Goal: Feedback & Contribution: Leave review/rating

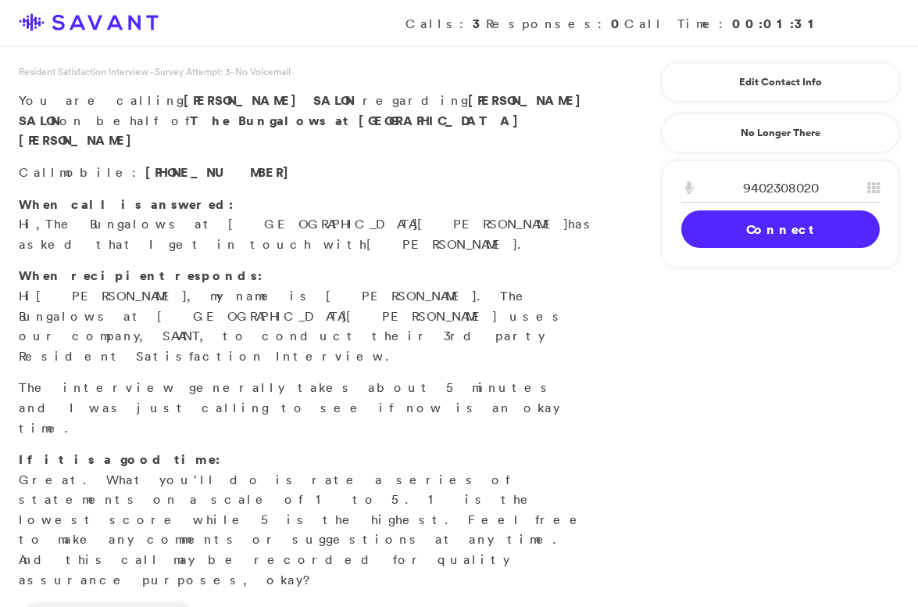
click at [761, 238] on link "Connect" at bounding box center [781, 229] width 199 height 38
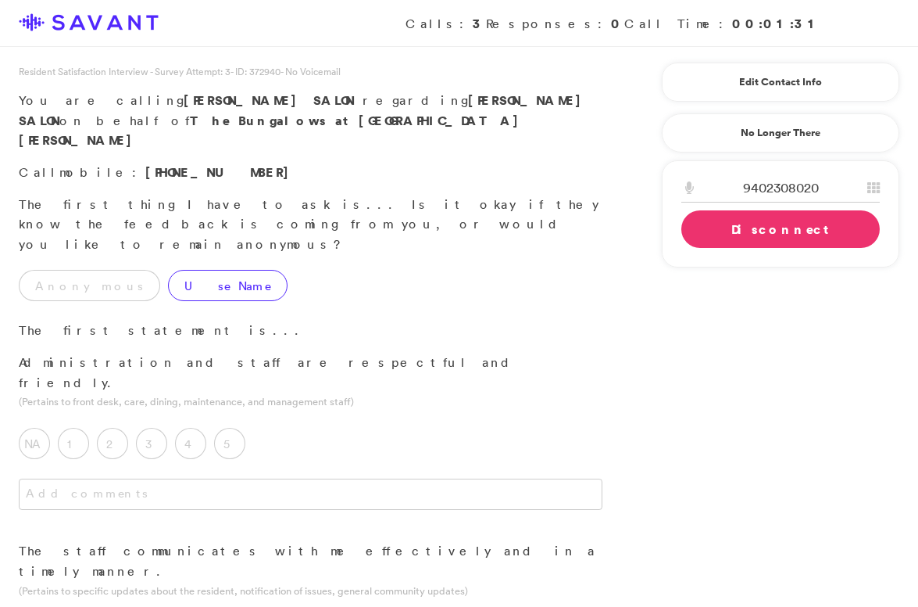
click at [168, 270] on label "Use Name" at bounding box center [228, 285] width 120 height 31
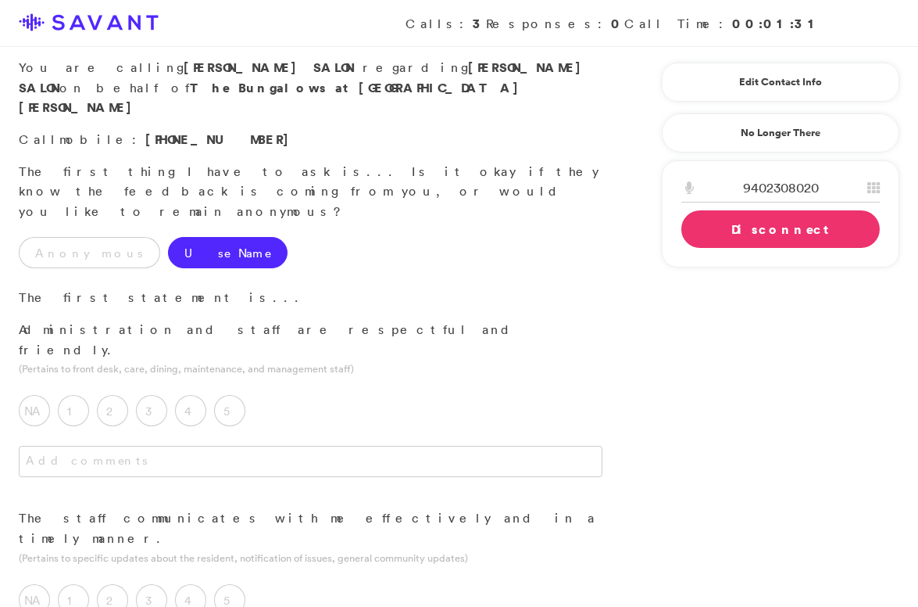
scroll to position [35, 0]
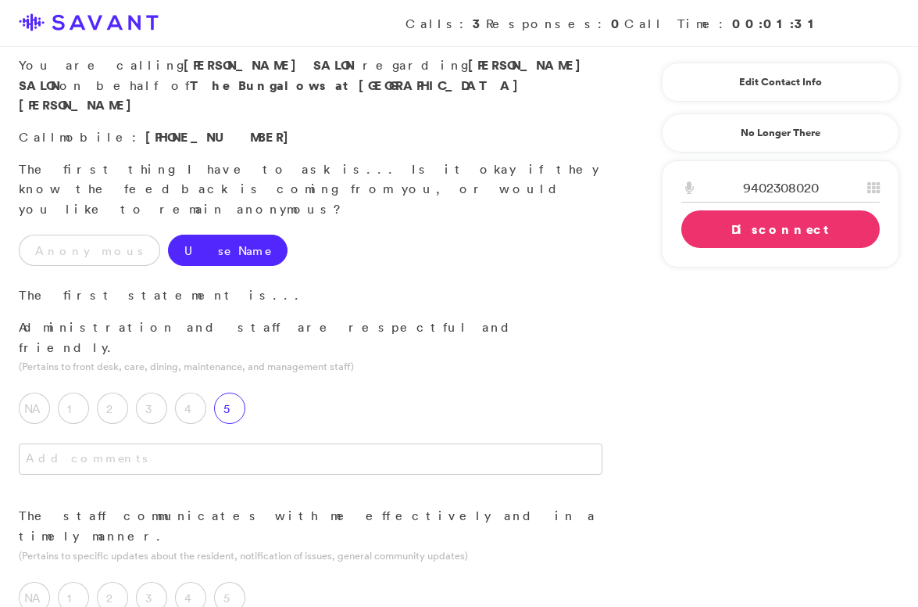
click at [238, 392] on label "5" at bounding box center [229, 407] width 31 height 31
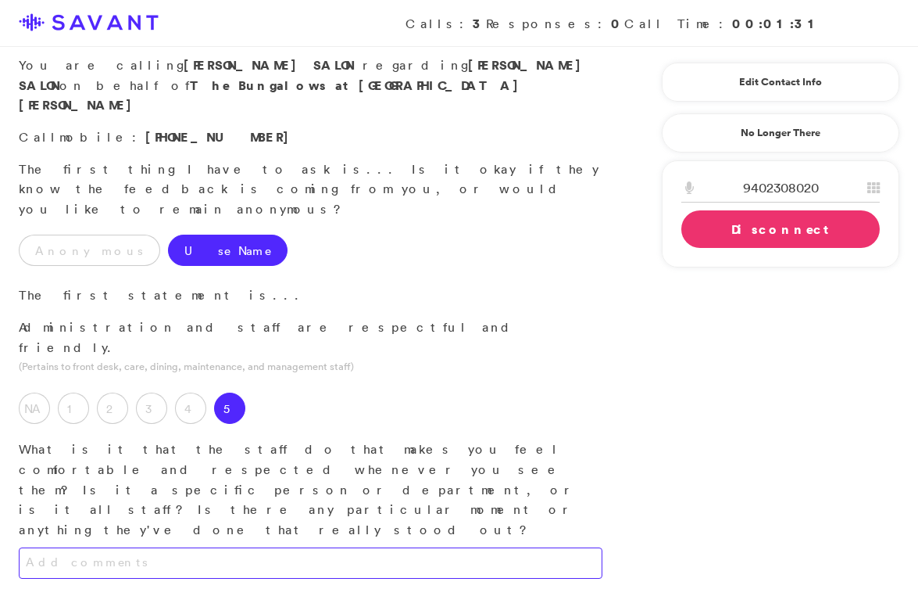
click at [205, 547] on textarea at bounding box center [311, 562] width 584 height 31
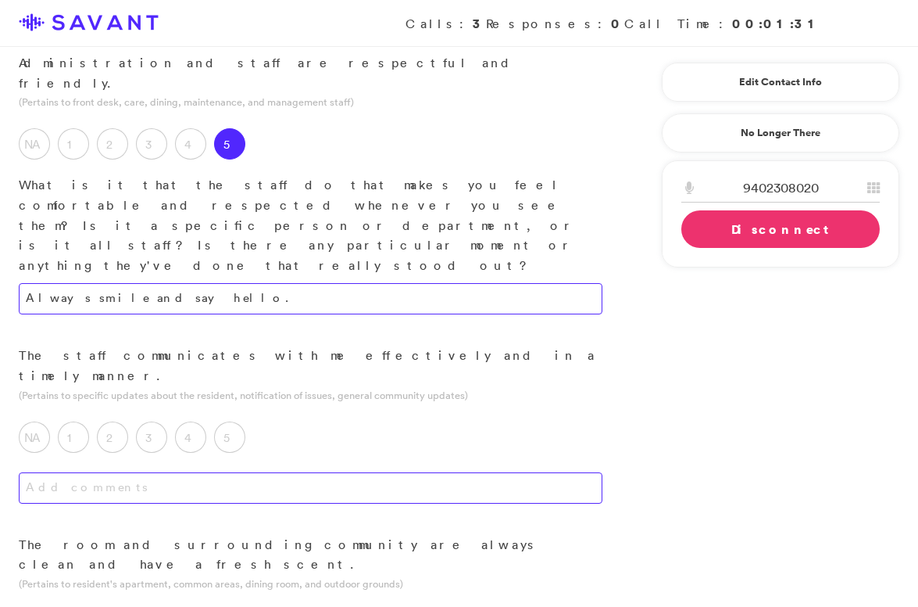
scroll to position [318, 0]
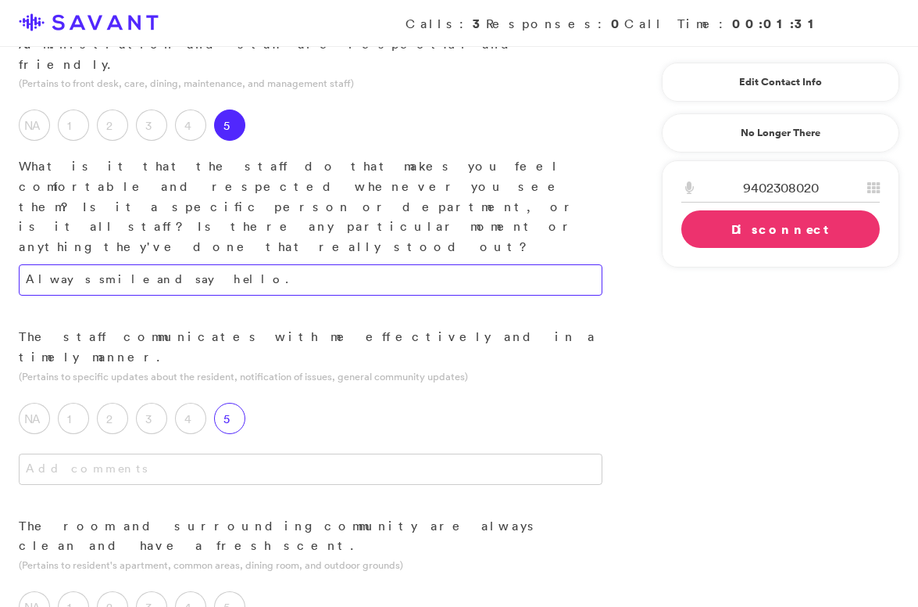
type textarea "Always smile and say hello."
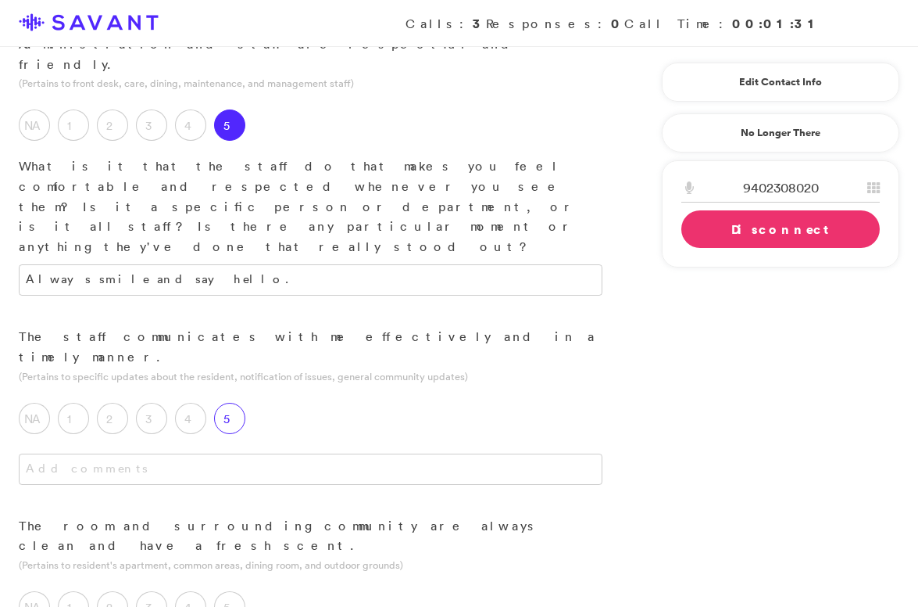
click at [238, 403] on label "5" at bounding box center [229, 418] width 31 height 31
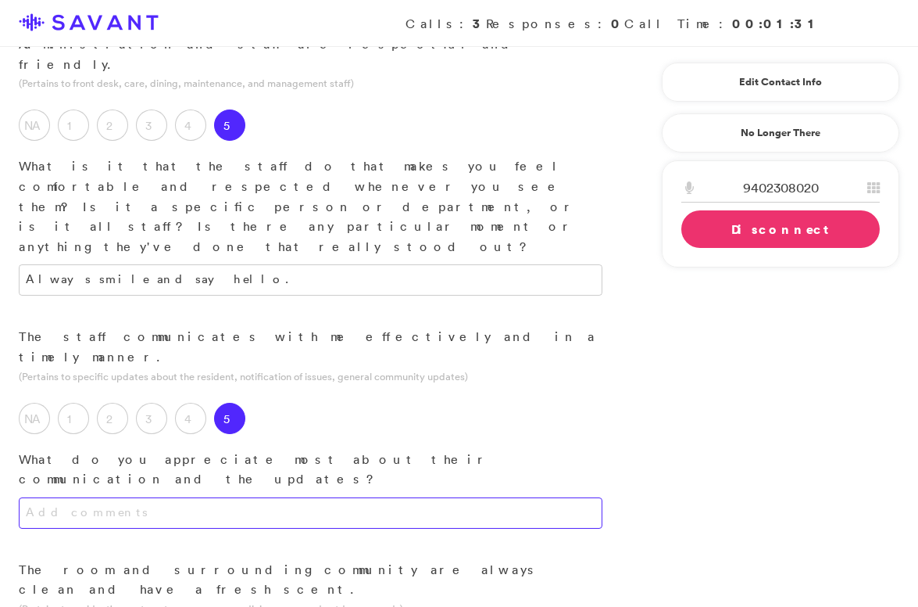
click at [246, 497] on textarea at bounding box center [311, 512] width 584 height 31
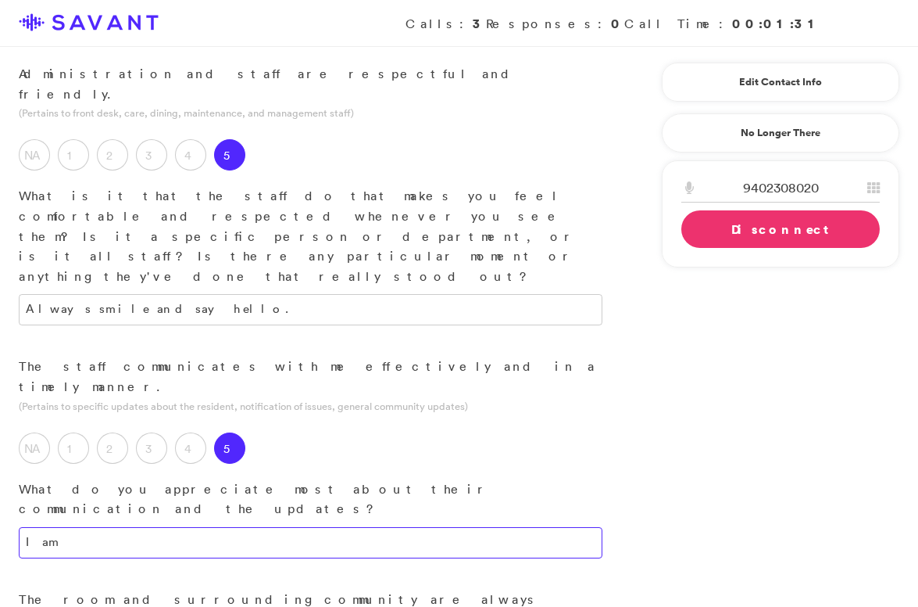
scroll to position [292, 0]
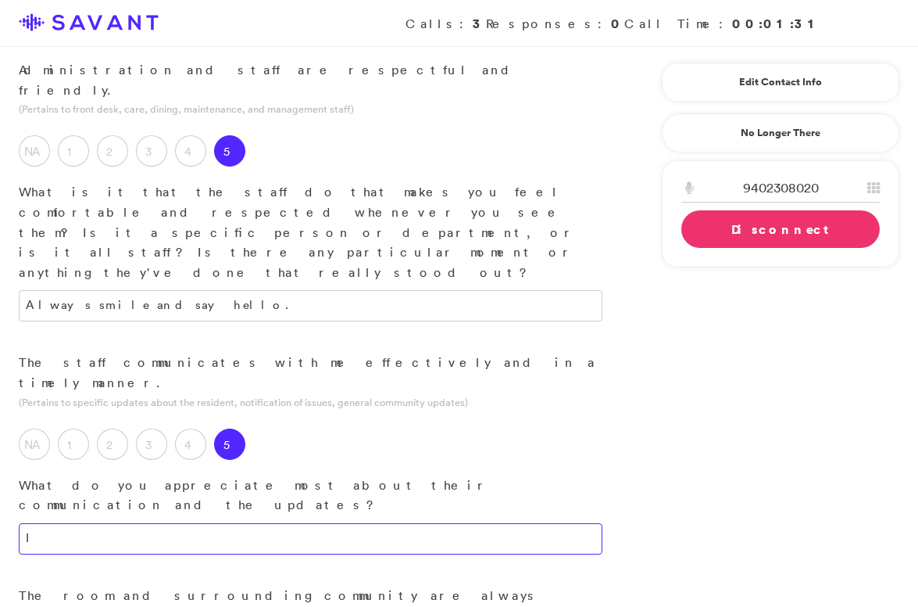
type textarea "I"
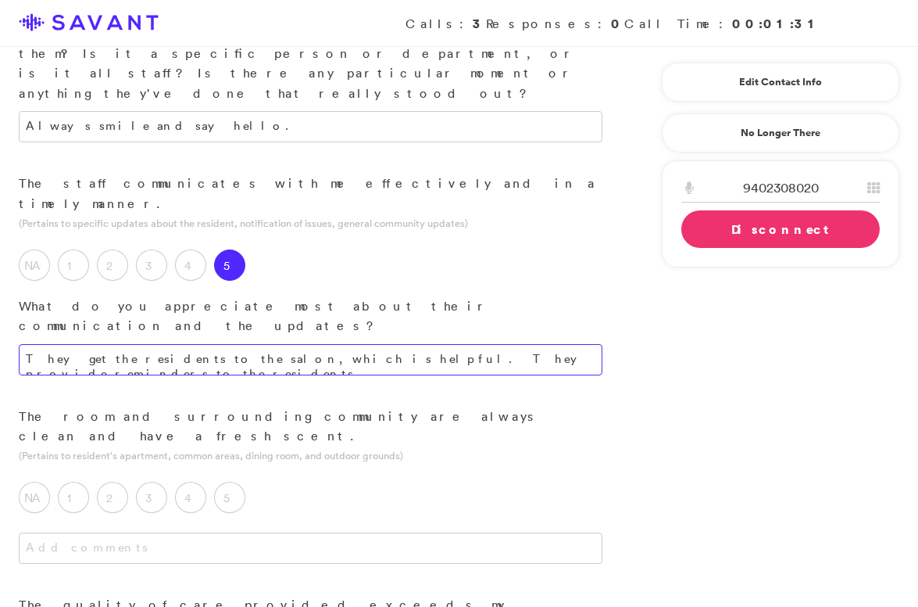
scroll to position [478, 0]
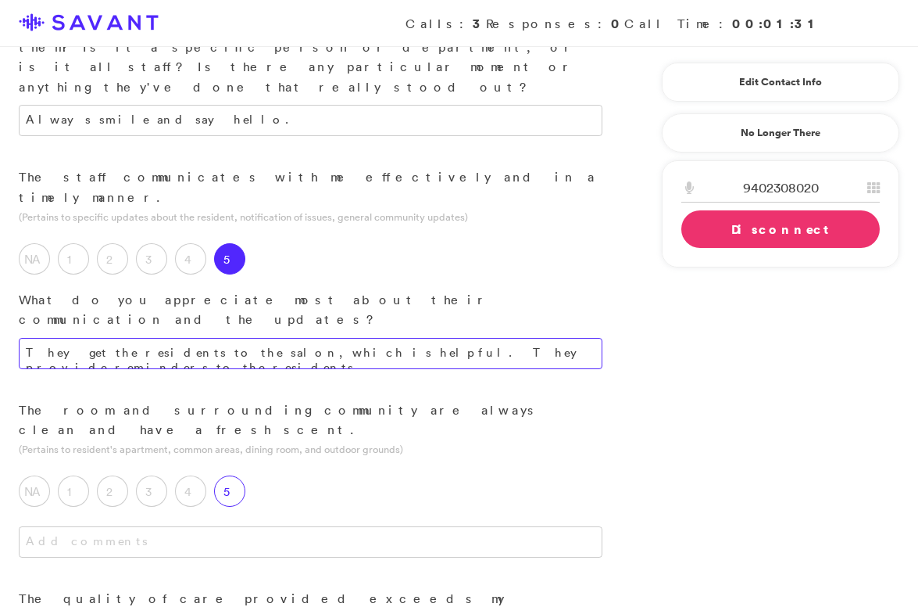
type textarea "They get the residents to the salon, which is helpful. They provide reminders t…"
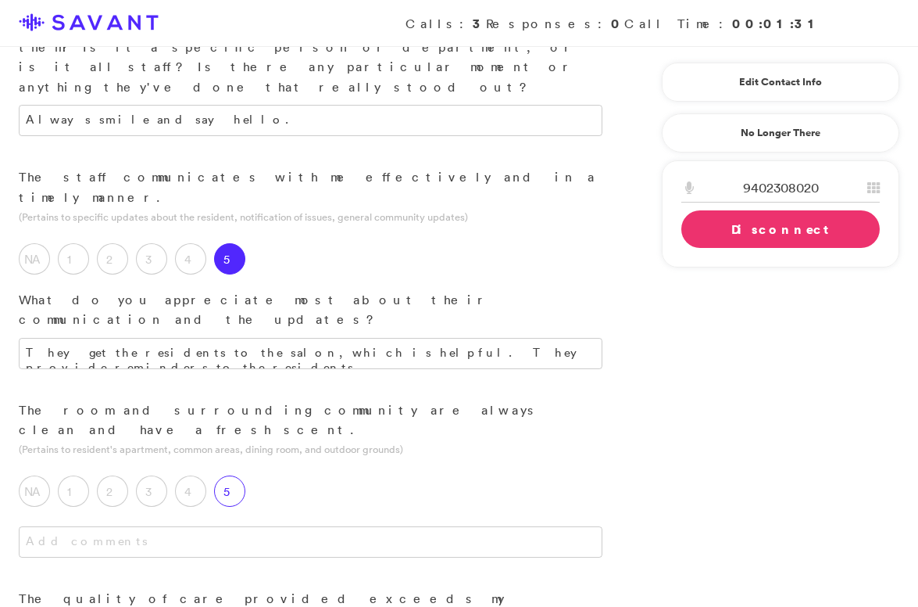
click at [234, 475] on label "5" at bounding box center [229, 490] width 31 height 31
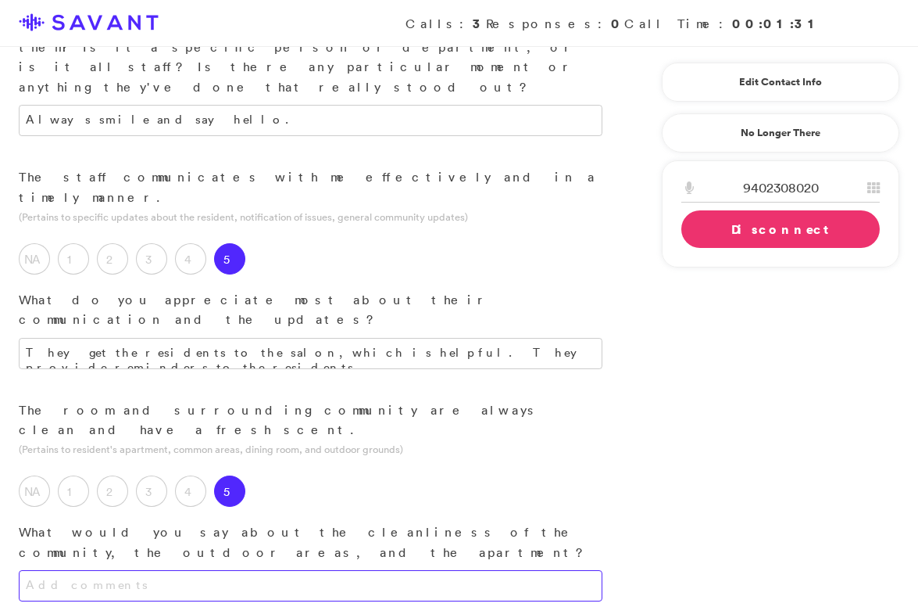
click at [249, 570] on textarea at bounding box center [311, 585] width 584 height 31
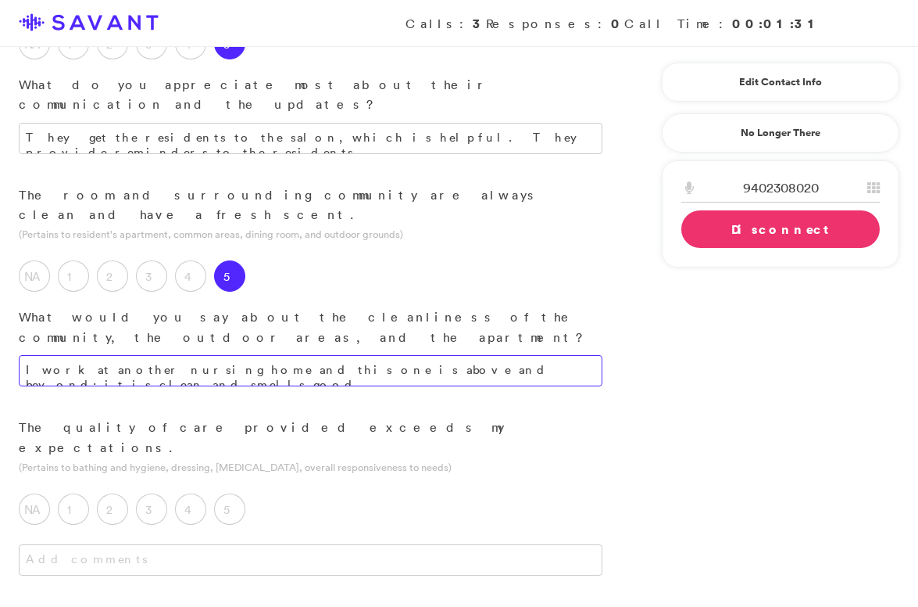
scroll to position [693, 0]
type textarea "I work at another nursing home and this one is above and beyond; it is clean an…"
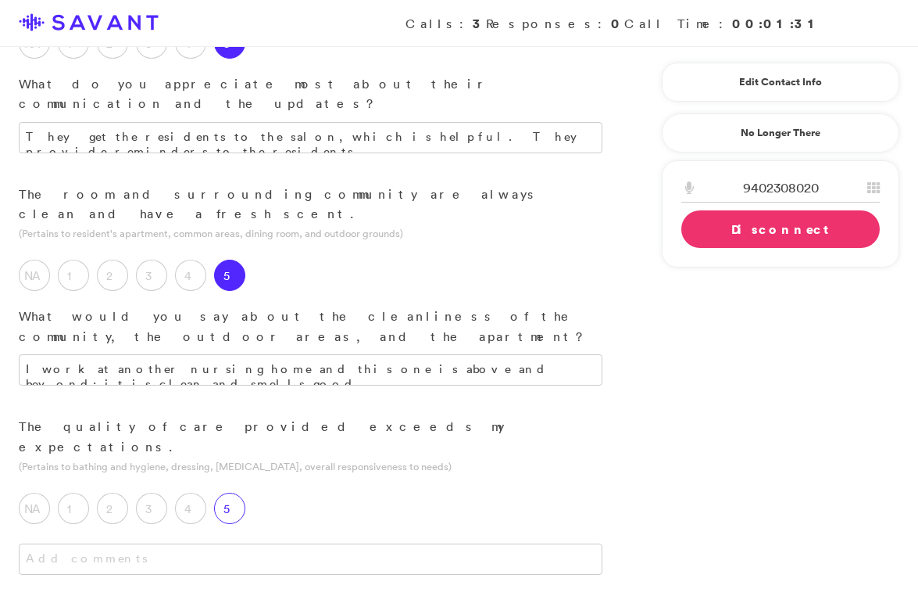
click at [237, 492] on label "5" at bounding box center [229, 507] width 31 height 31
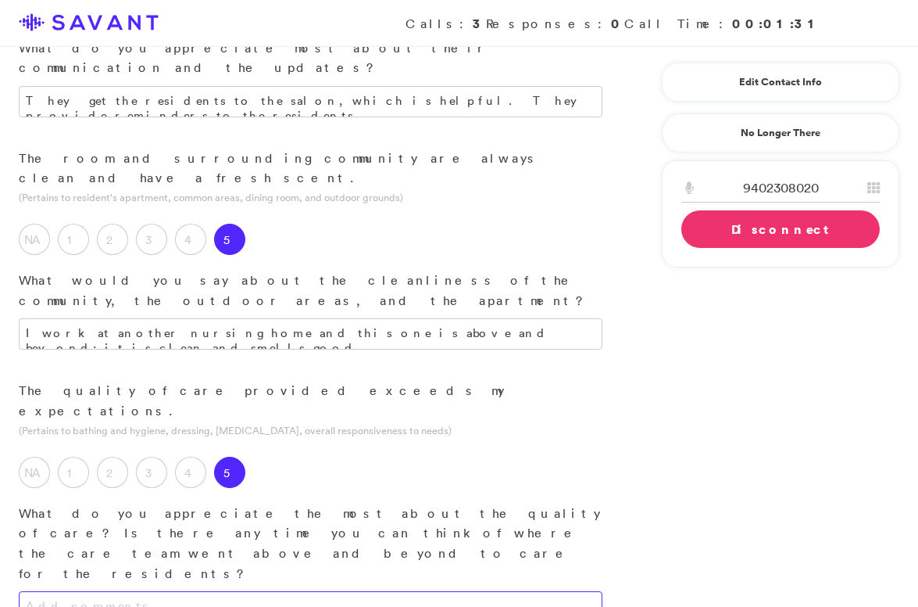
scroll to position [730, 0]
click at [298, 590] on textarea at bounding box center [311, 605] width 584 height 31
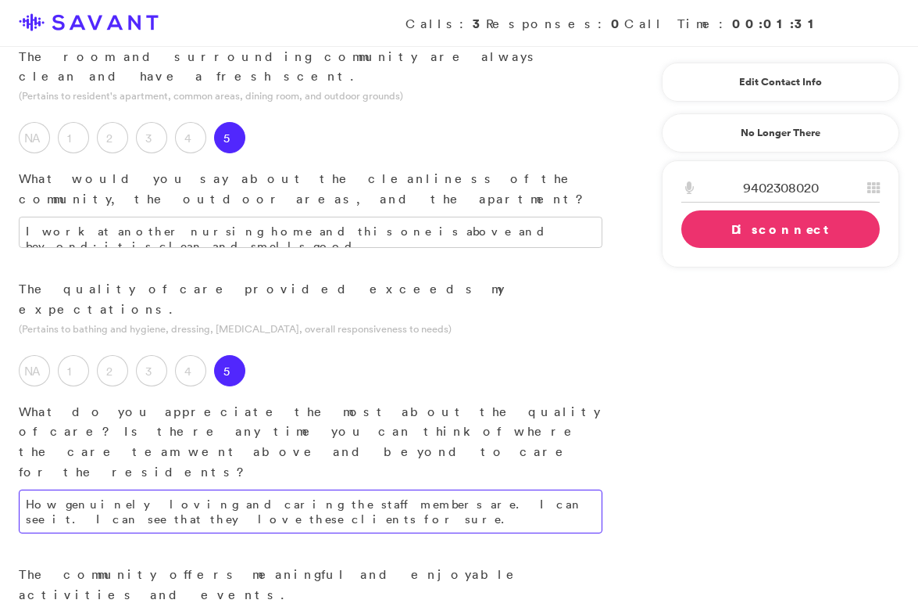
type textarea "How genuinely loving and caring the staff members are. I can see it. I can see …"
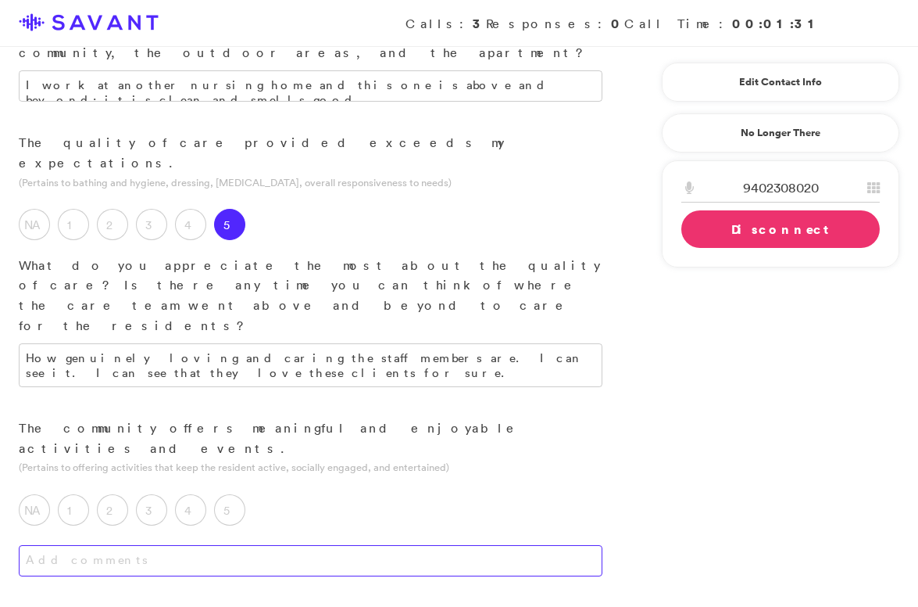
scroll to position [980, 0]
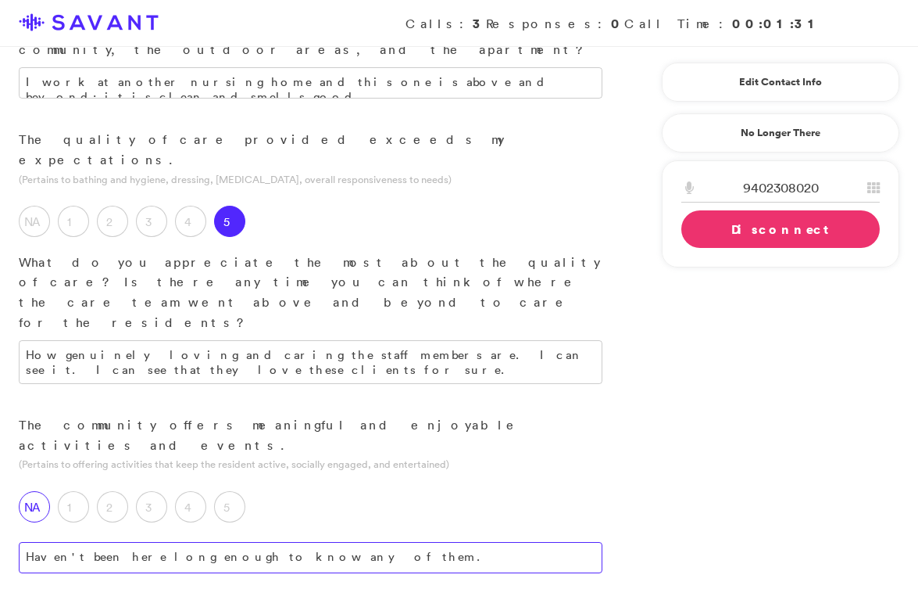
type textarea "Haven't been here long enough to know any of them."
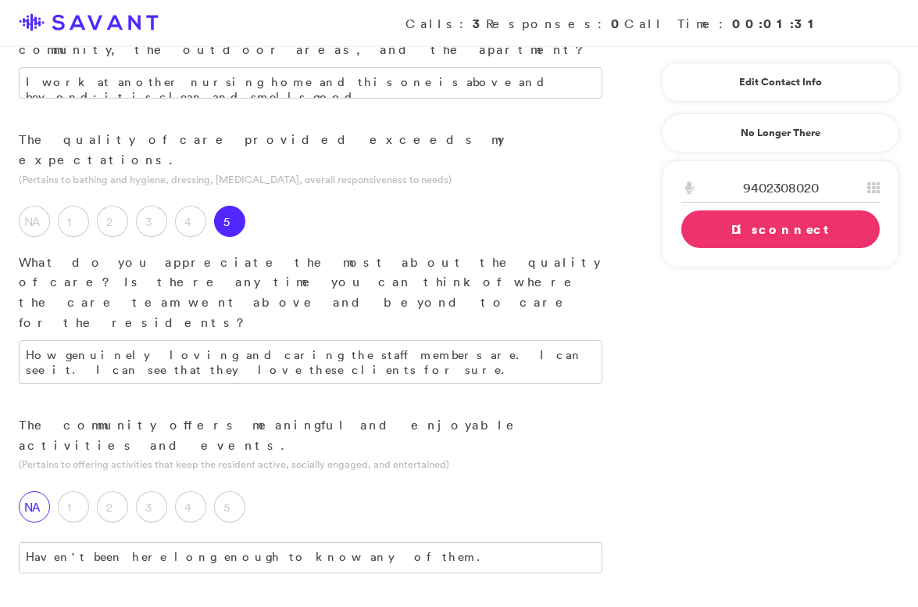
click at [37, 491] on label "NA" at bounding box center [34, 506] width 31 height 31
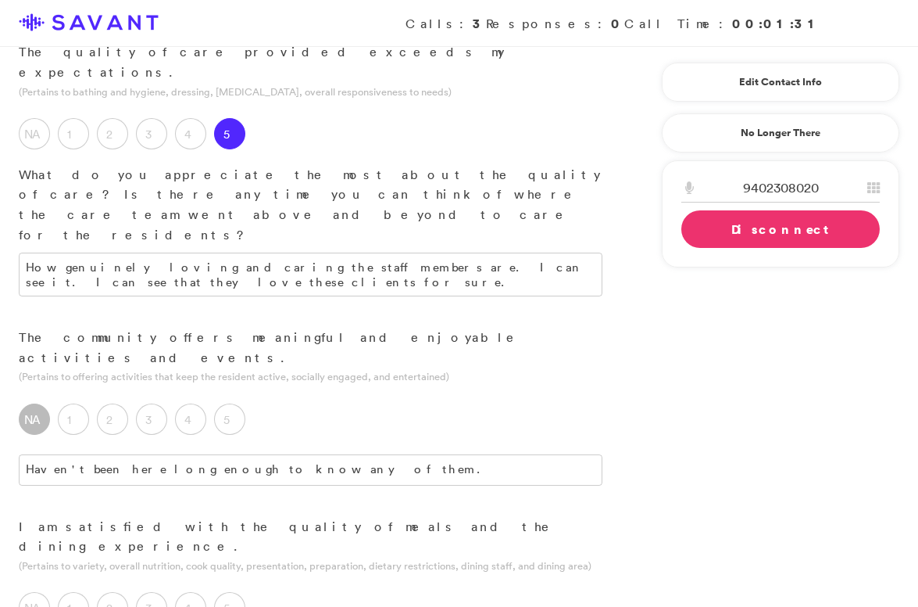
scroll to position [1077, 0]
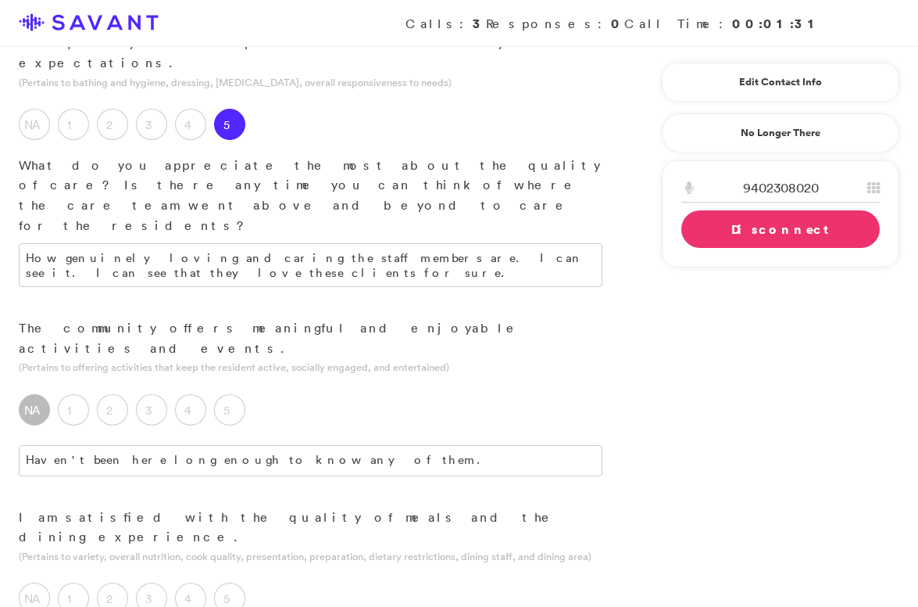
type textarea "From what I've seen, yes. [DATE] they offered shrimp and it looked pretty good."
click at [224, 582] on label "5" at bounding box center [229, 597] width 31 height 31
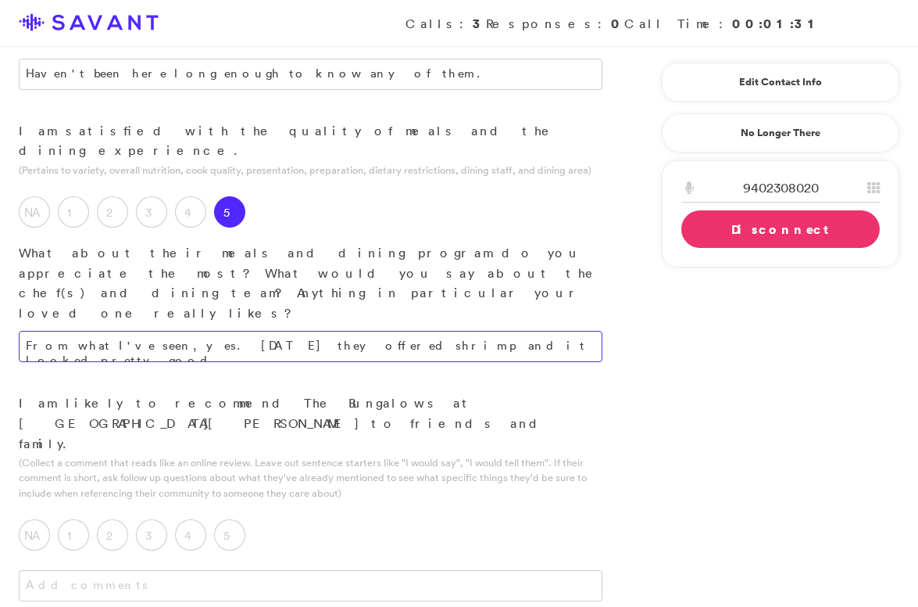
scroll to position [1458, 0]
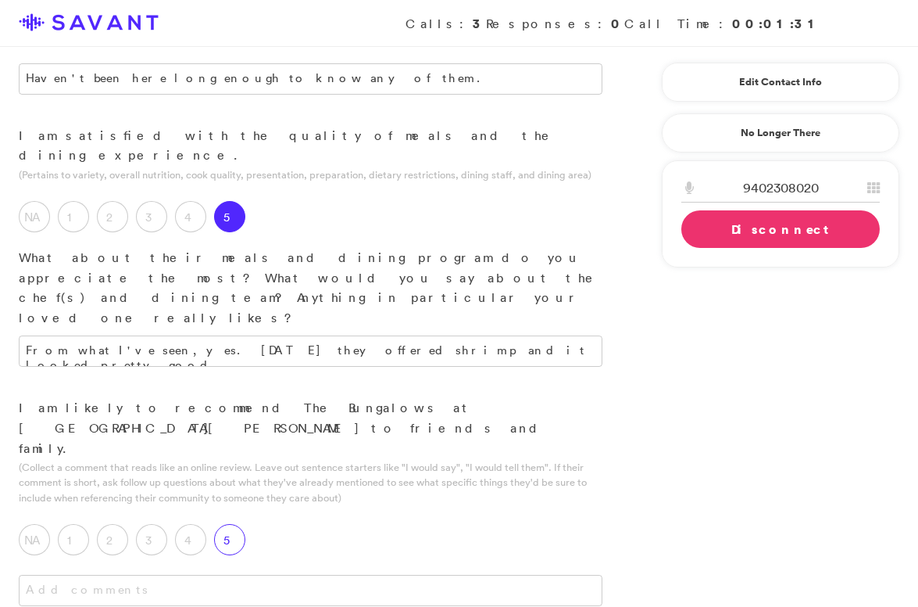
click at [224, 524] on label "5" at bounding box center [229, 539] width 31 height 31
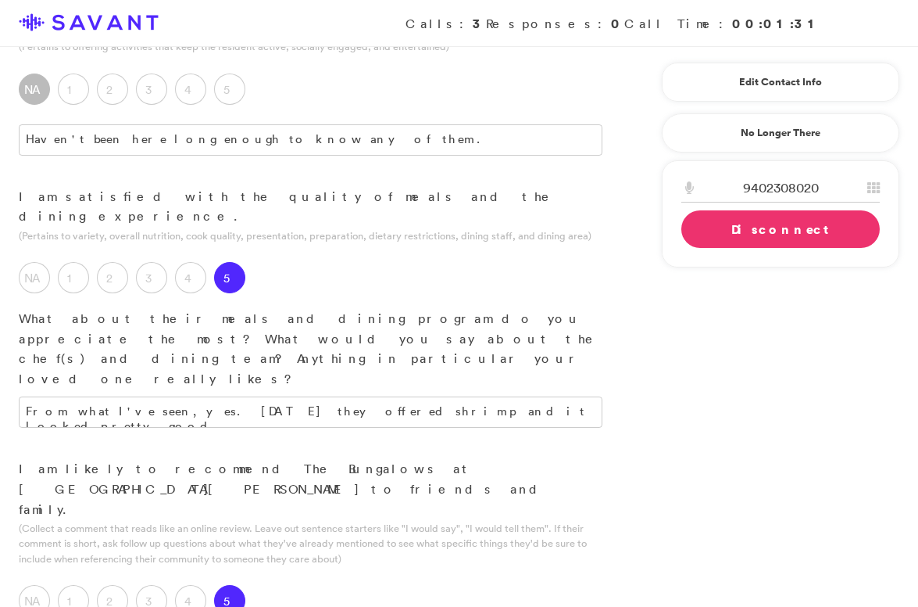
scroll to position [1358, 0]
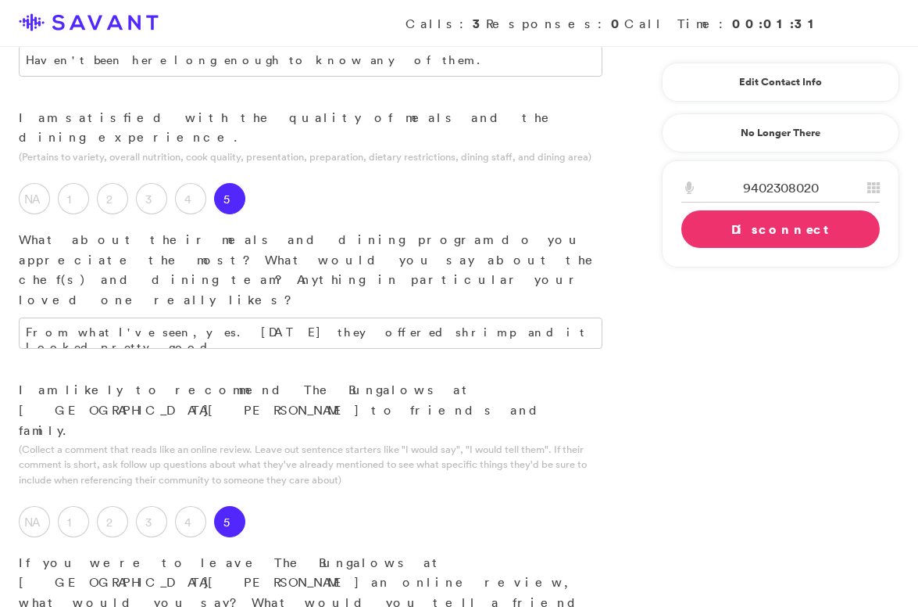
scroll to position [1477, 0]
type textarea "Loving and caring staff, everybody is very friendly. Eye contact is very import…"
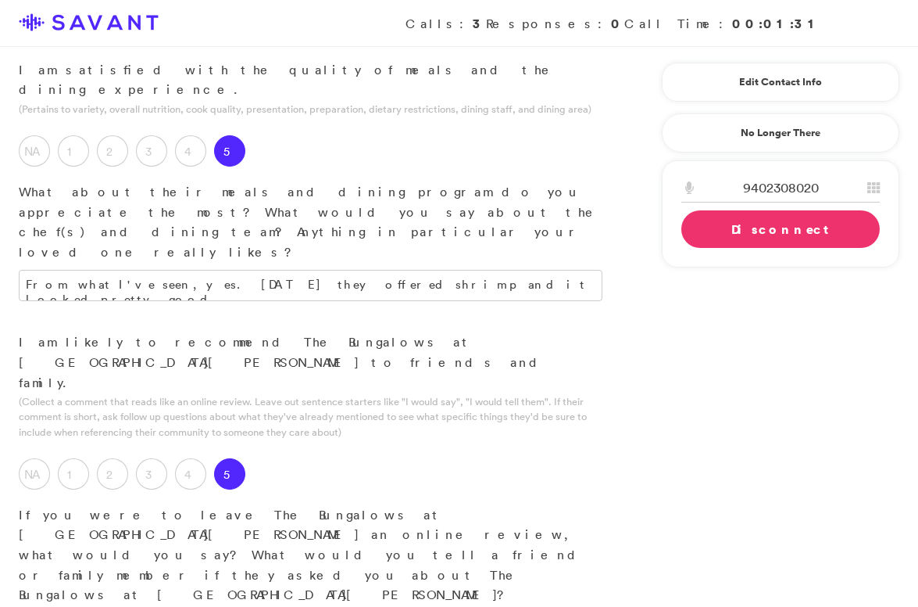
scroll to position [1529, 0]
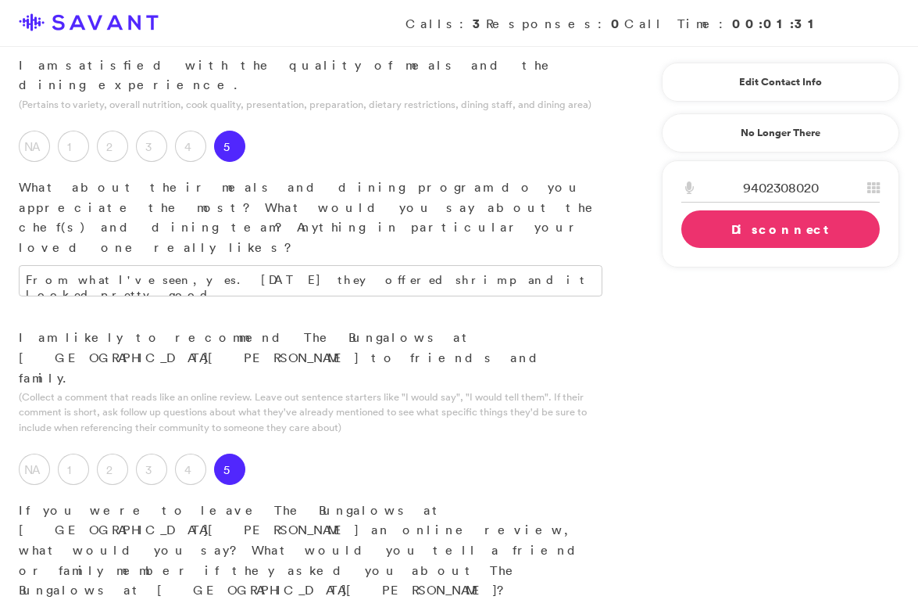
type textarea "I like the space, the decorations, and how well decorated it is. It's not [PERS…"
type textarea "H"
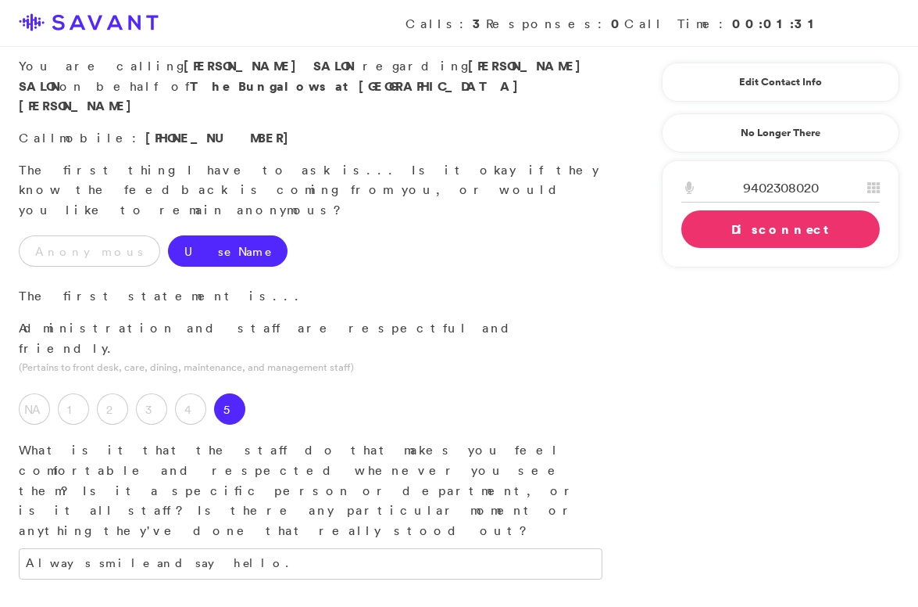
scroll to position [0, 0]
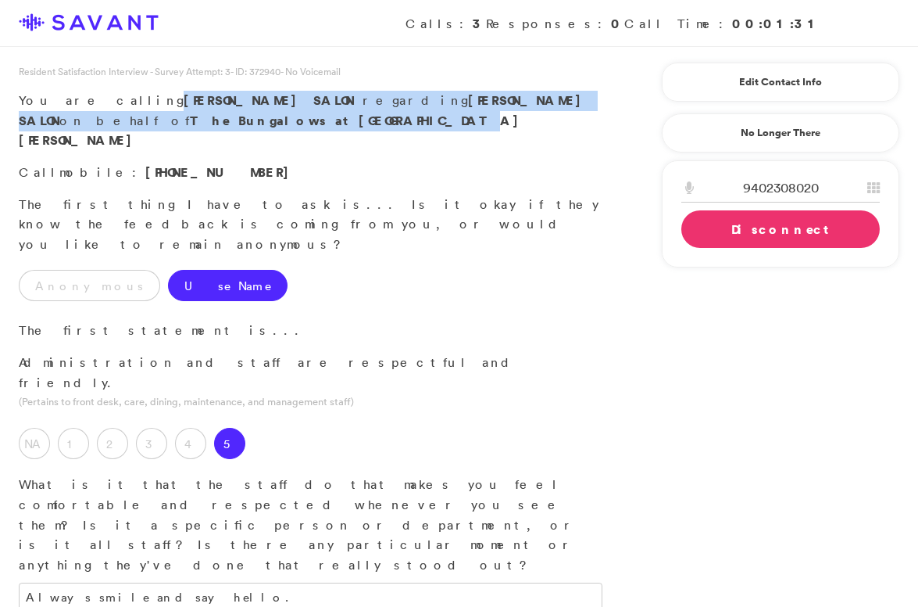
drag, startPoint x: 150, startPoint y: 126, endPoint x: 99, endPoint y: 95, distance: 59.7
click at [99, 95] on p "You are calling [PERSON_NAME] SALON regarding [PERSON_NAME] SALON on behalf of …" at bounding box center [311, 121] width 584 height 60
copy p "[PERSON_NAME] SALON regarding [PERSON_NAME] SALON on behalf of The Bungalows at…"
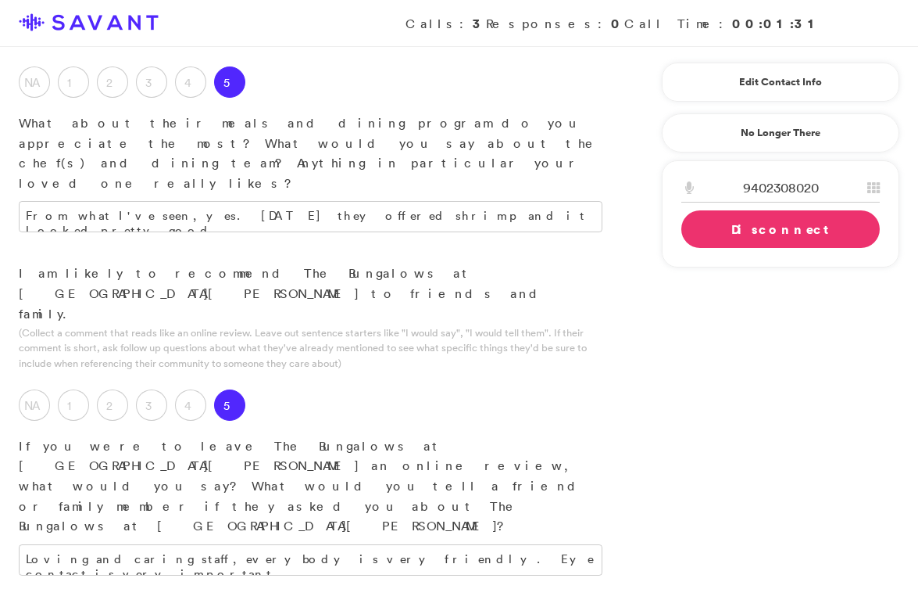
scroll to position [1621, 0]
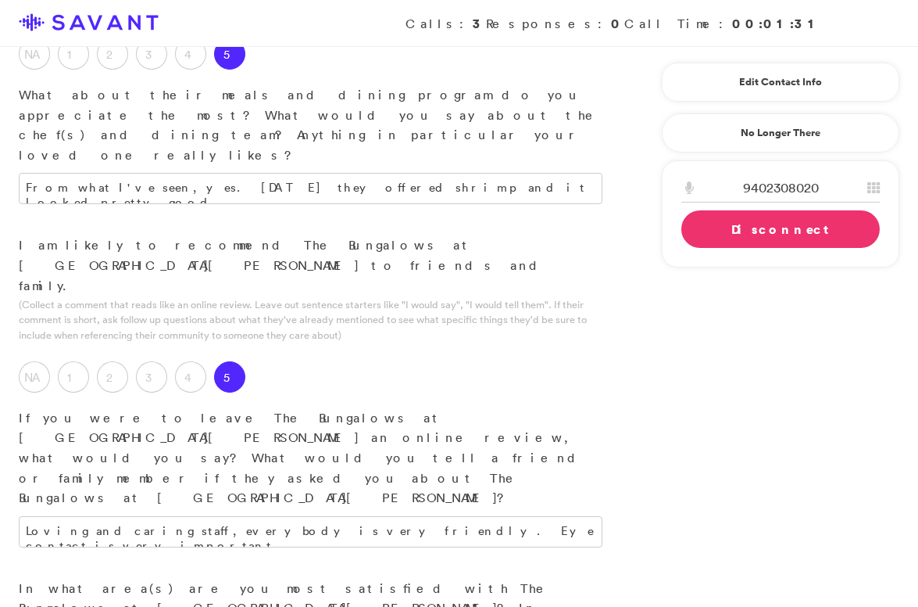
drag, startPoint x: 313, startPoint y: 346, endPoint x: 47, endPoint y: 345, distance: 265.7
drag, startPoint x: 299, startPoint y: 341, endPoint x: 48, endPoint y: 337, distance: 250.9
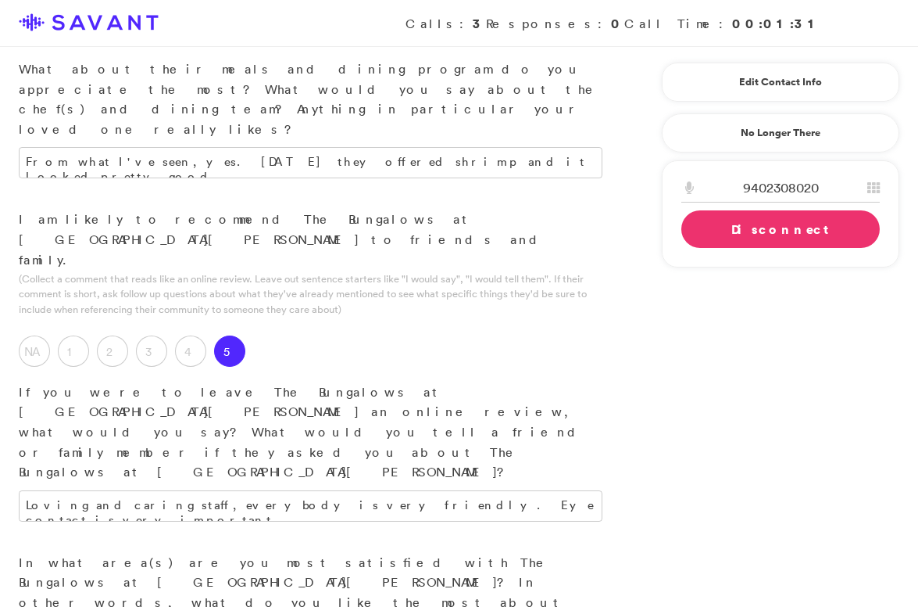
scroll to position [1648, 0]
type textarea "In terms of space, I wanted to purchase mirrors to place on the walls for the r…"
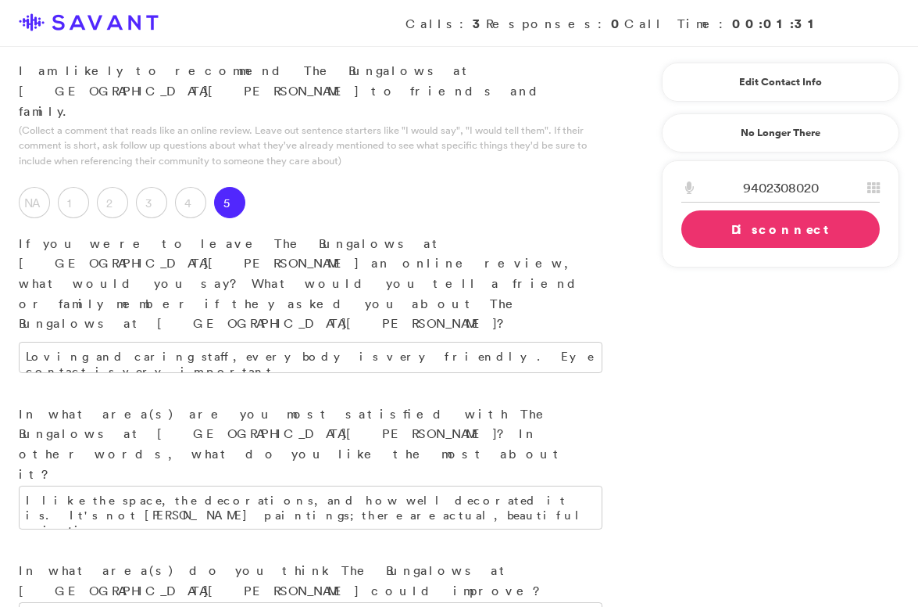
scroll to position [1798, 0]
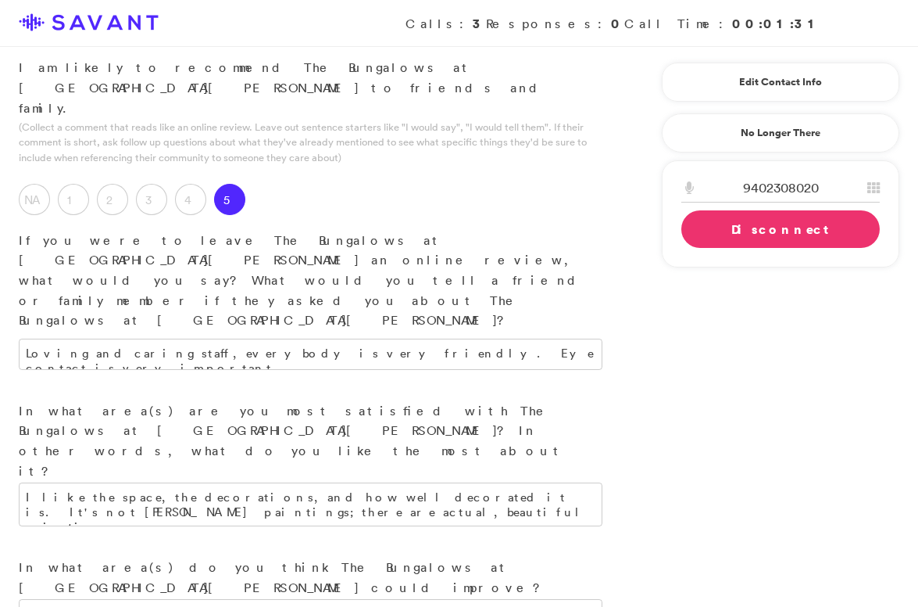
click at [742, 229] on link "Disconnect" at bounding box center [781, 229] width 199 height 38
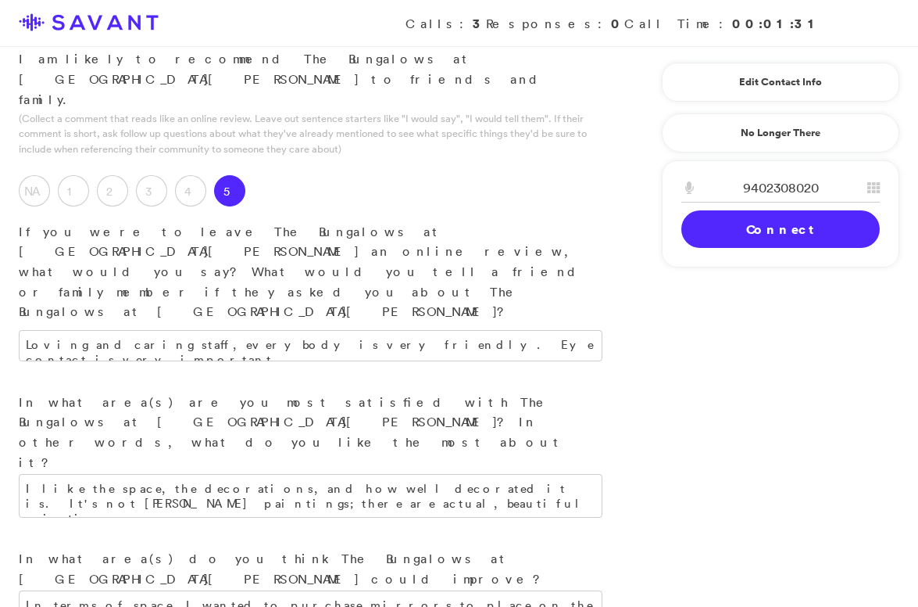
scroll to position [1902, 0]
